Goal: Information Seeking & Learning: Check status

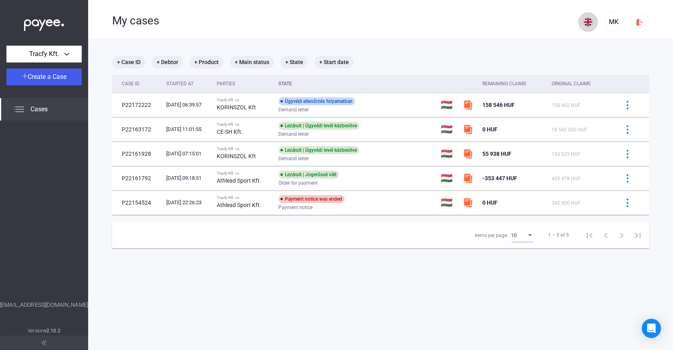
click at [588, 25] on img at bounding box center [589, 22] width 10 height 10
click at [587, 47] on button at bounding box center [590, 41] width 22 height 19
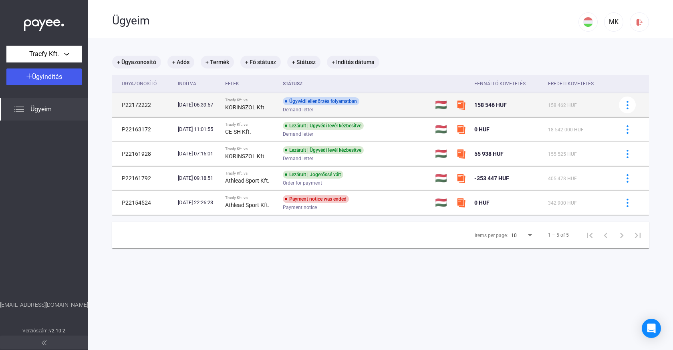
click at [254, 110] on strong "KORINSZOL Kft" at bounding box center [244, 107] width 39 height 6
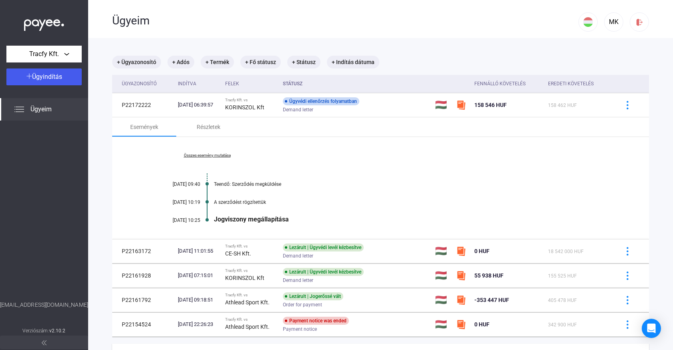
click at [209, 158] on link "Összes esemény mutatása" at bounding box center [207, 155] width 110 height 5
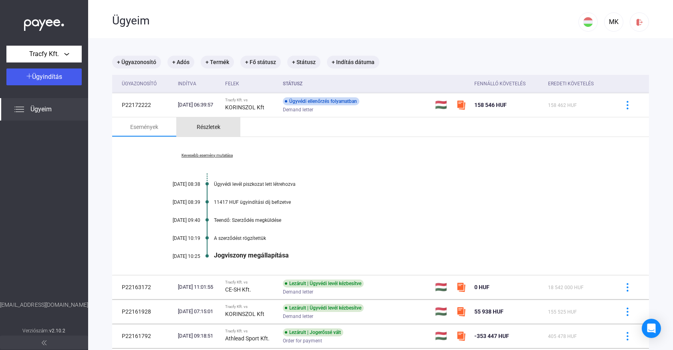
click at [205, 123] on div "Részletek" at bounding box center [209, 127] width 24 height 10
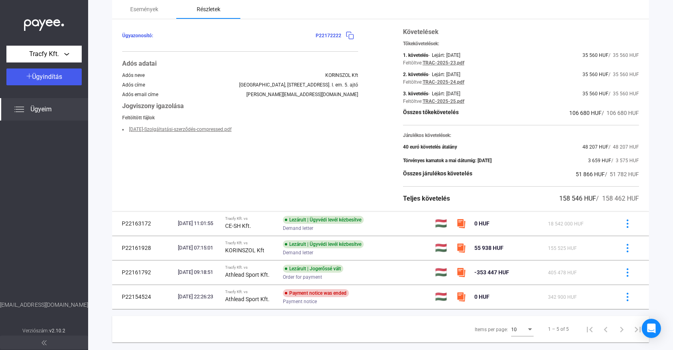
scroll to position [122, 0]
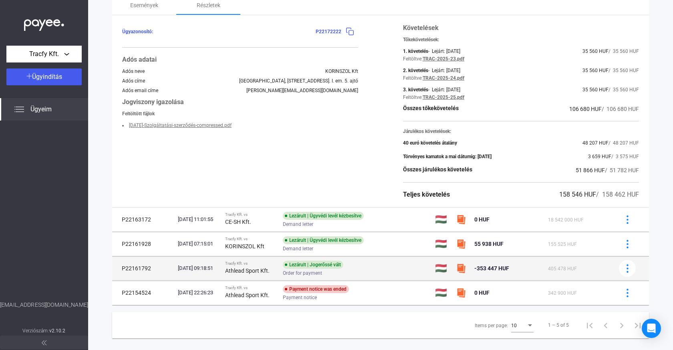
click at [148, 269] on td "P22161792" at bounding box center [143, 269] width 63 height 24
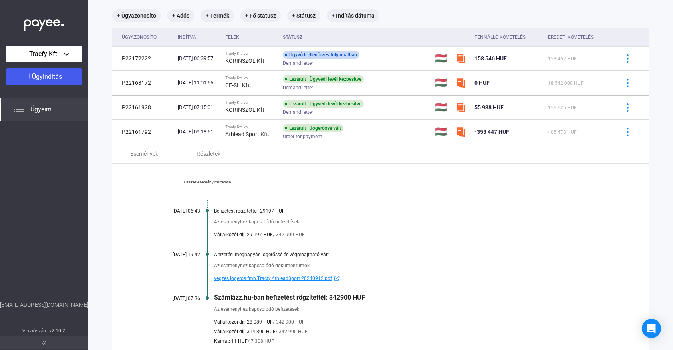
scroll to position [18, 0]
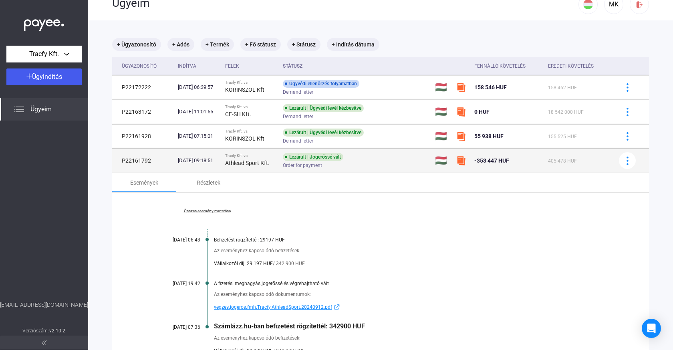
click at [260, 160] on strong "Athlead Sport Kft." at bounding box center [247, 163] width 44 height 6
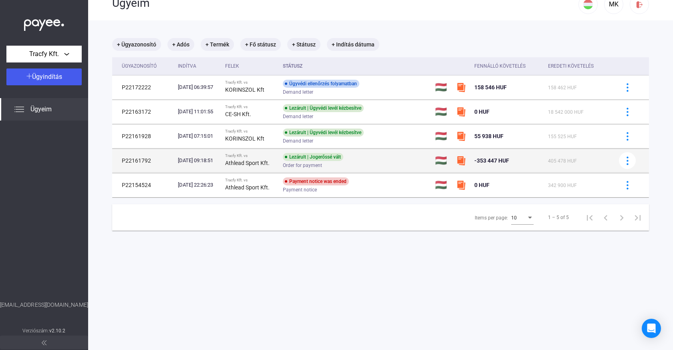
scroll to position [0, 0]
